Goal: Task Accomplishment & Management: Manage account settings

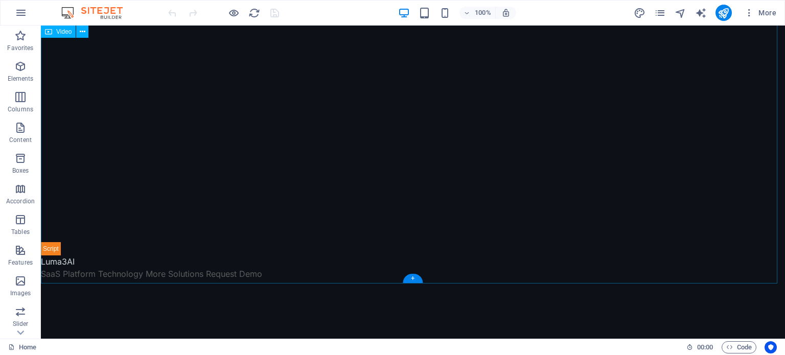
scroll to position [102, 0]
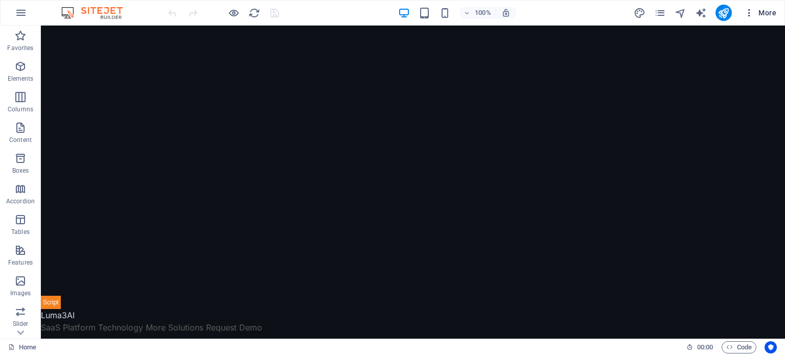
click at [750, 15] on icon "button" at bounding box center [749, 13] width 10 height 10
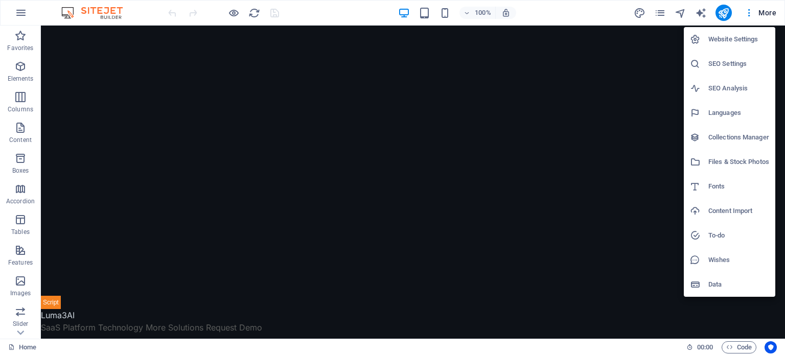
click at [720, 65] on h6 "SEO Settings" at bounding box center [738, 64] width 61 height 12
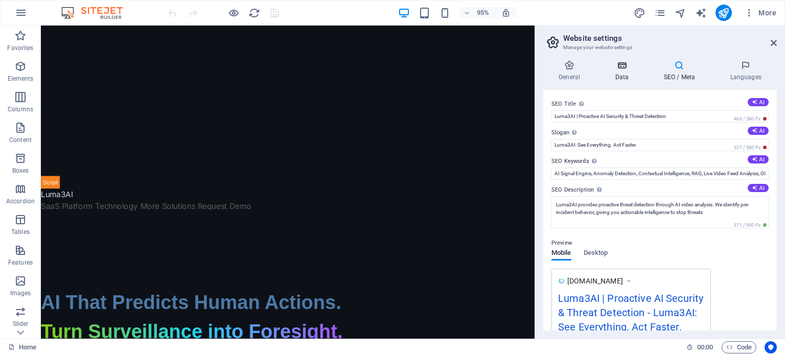
click at [619, 72] on h4 "Data" at bounding box center [623, 70] width 49 height 21
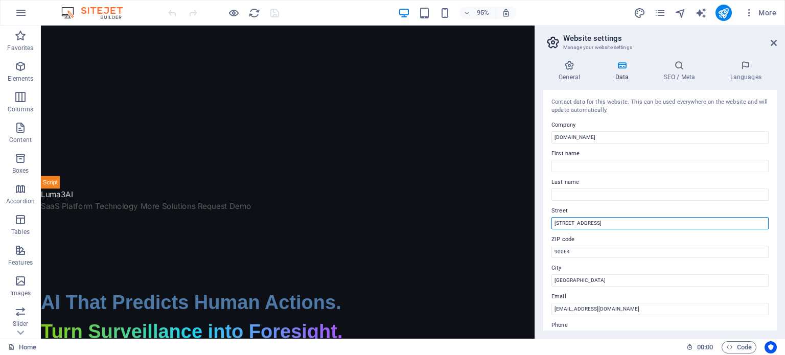
click at [586, 223] on input "[STREET_ADDRESS]" at bounding box center [659, 223] width 217 height 12
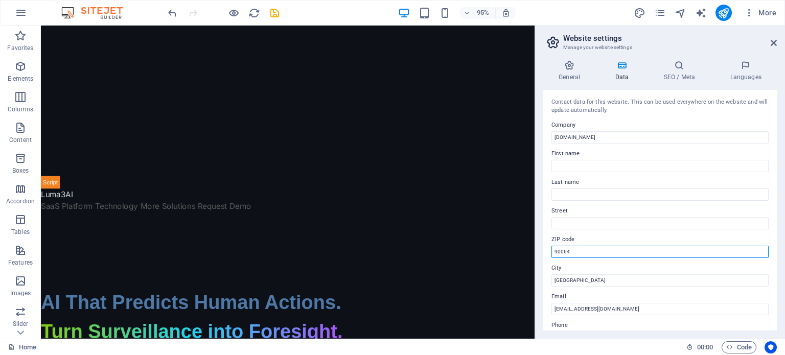
click at [600, 253] on input "90064" at bounding box center [659, 252] width 217 height 12
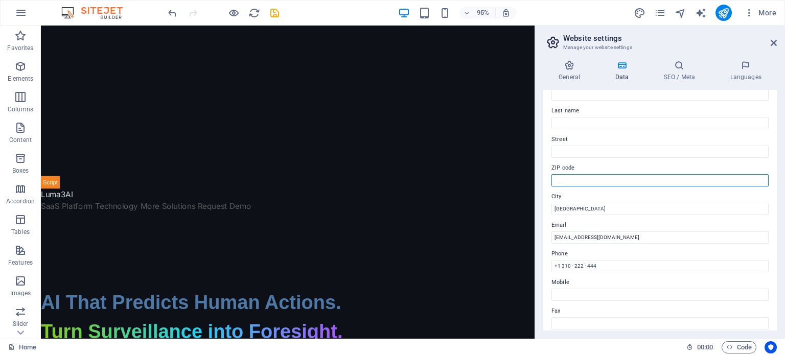
scroll to position [153, 0]
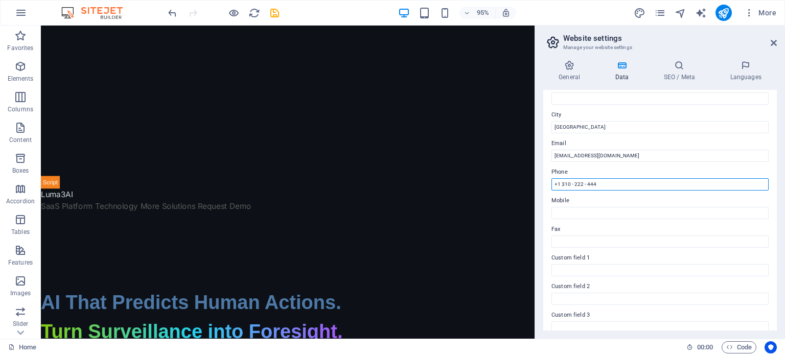
click at [588, 184] on input "+1 310 - 222 - 444" at bounding box center [659, 184] width 217 height 12
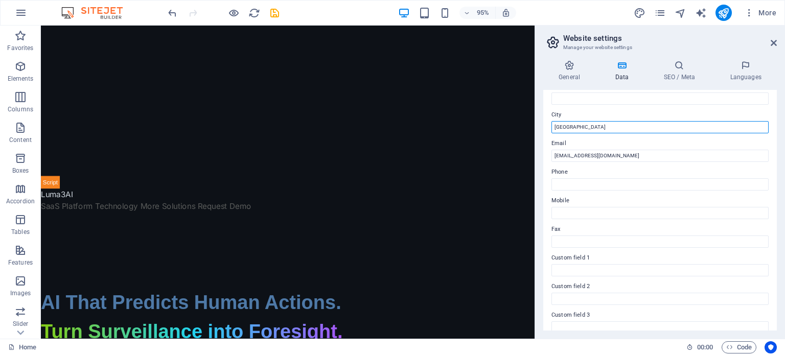
click at [632, 129] on input "[GEOGRAPHIC_DATA]" at bounding box center [659, 127] width 217 height 12
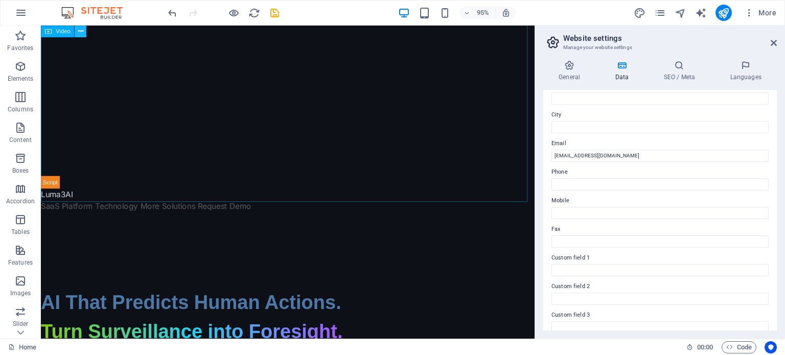
click at [82, 32] on icon at bounding box center [80, 31] width 5 height 10
click at [724, 8] on icon "publish" at bounding box center [723, 13] width 12 height 12
